Goal: Complete application form

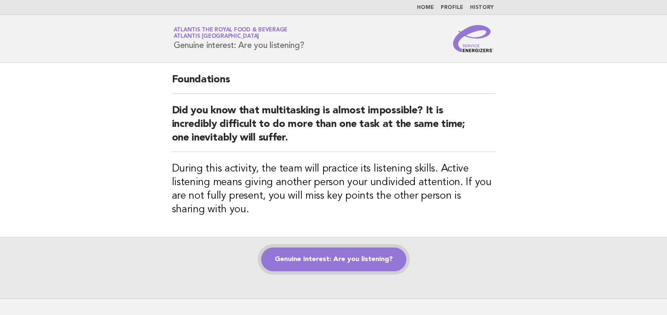
click at [371, 261] on link "Genuine interest: Are you listening?" at bounding box center [333, 260] width 145 height 24
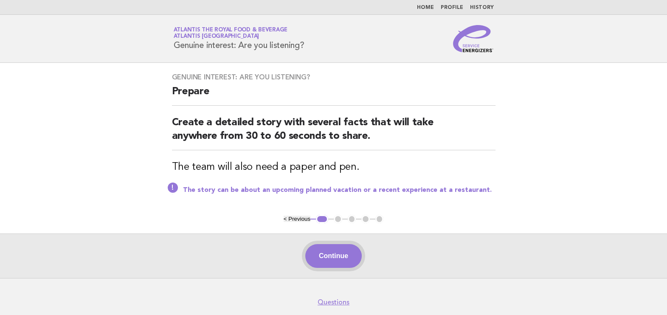
click at [336, 253] on button "Continue" at bounding box center [333, 256] width 57 height 24
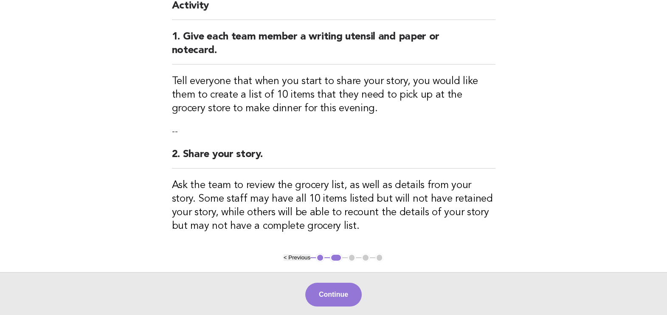
scroll to position [161, 0]
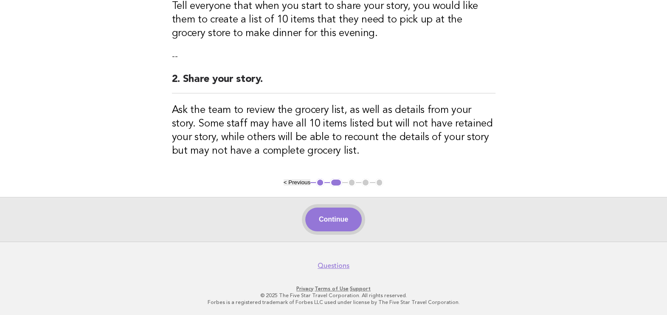
click at [342, 219] on button "Continue" at bounding box center [333, 220] width 57 height 24
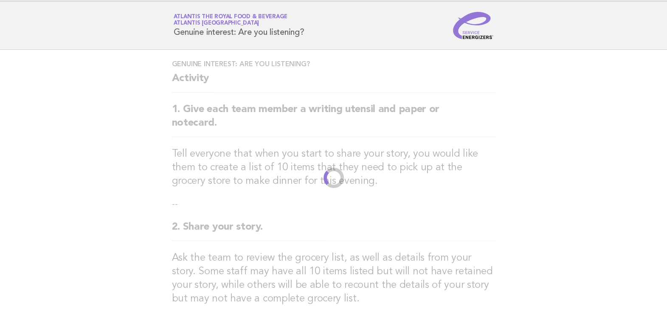
scroll to position [0, 0]
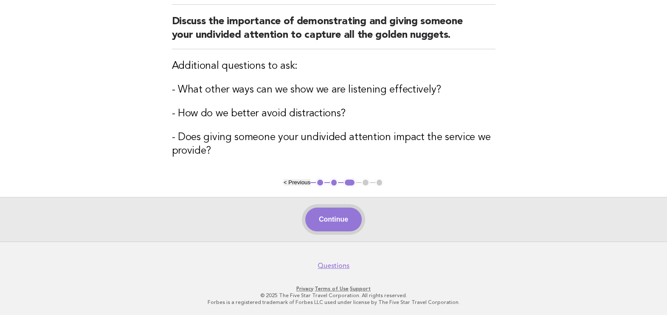
click at [332, 217] on button "Continue" at bounding box center [333, 220] width 57 height 24
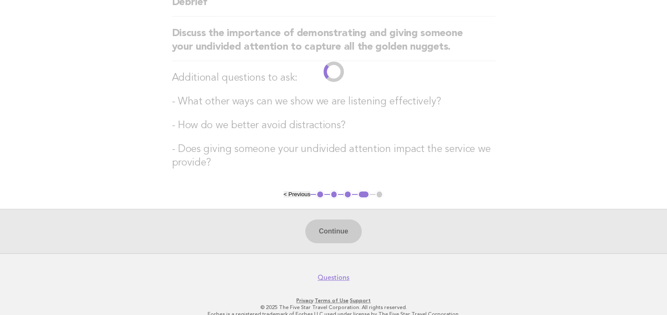
scroll to position [24, 0]
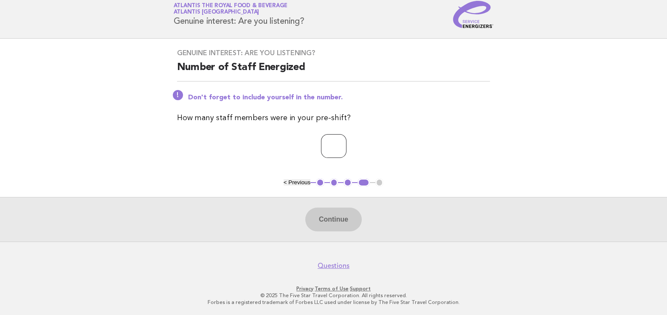
click at [335, 145] on input "number" at bounding box center [333, 146] width 25 height 24
type input "**"
drag, startPoint x: 336, startPoint y: 217, endPoint x: 337, endPoint y: 227, distance: 10.2
click at [336, 223] on button "Continue" at bounding box center [333, 220] width 57 height 24
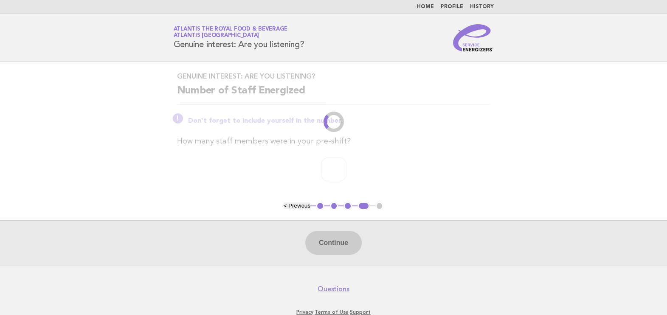
scroll to position [0, 0]
